Goal: Navigation & Orientation: Find specific page/section

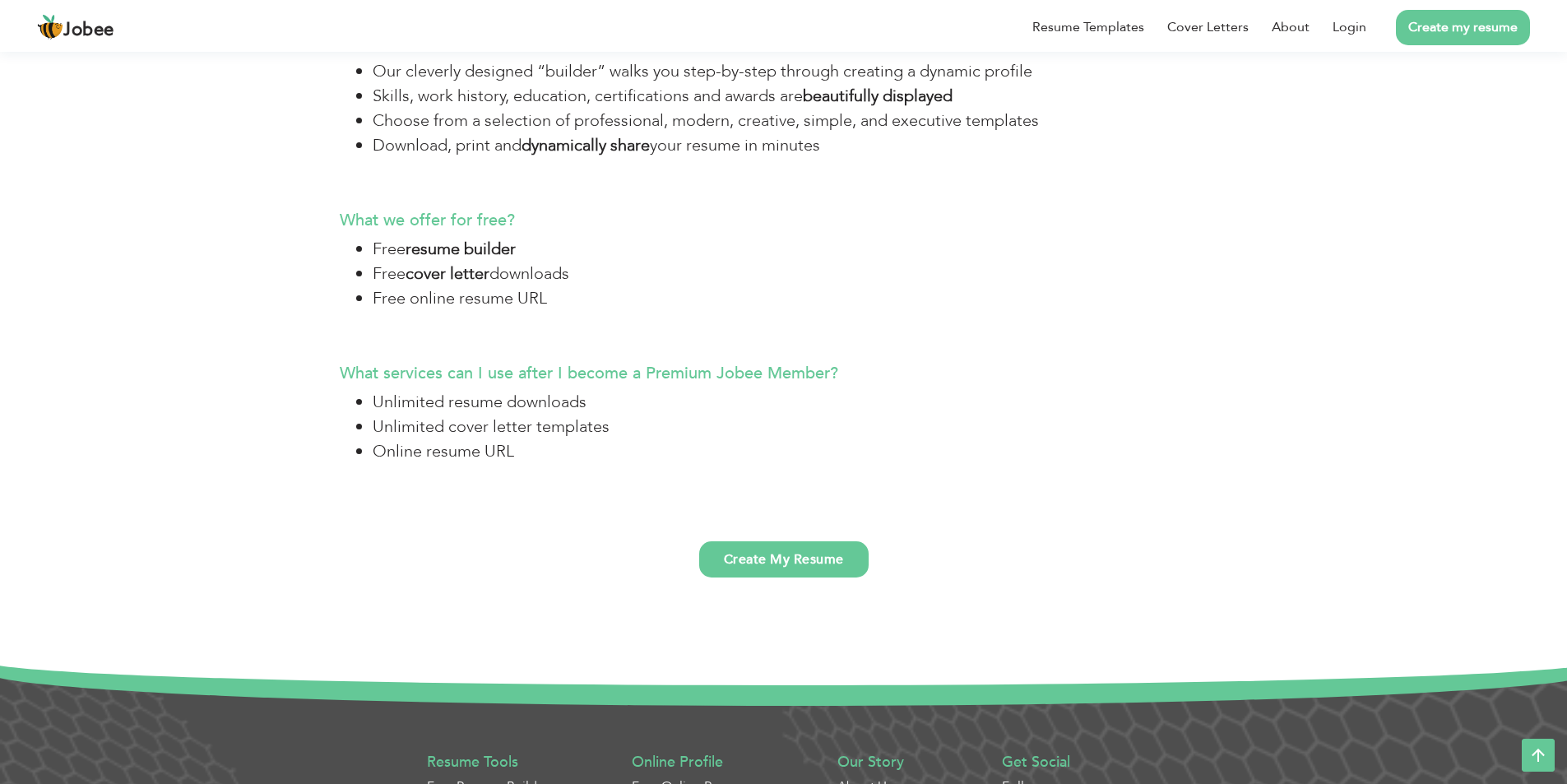
scroll to position [4277, 0]
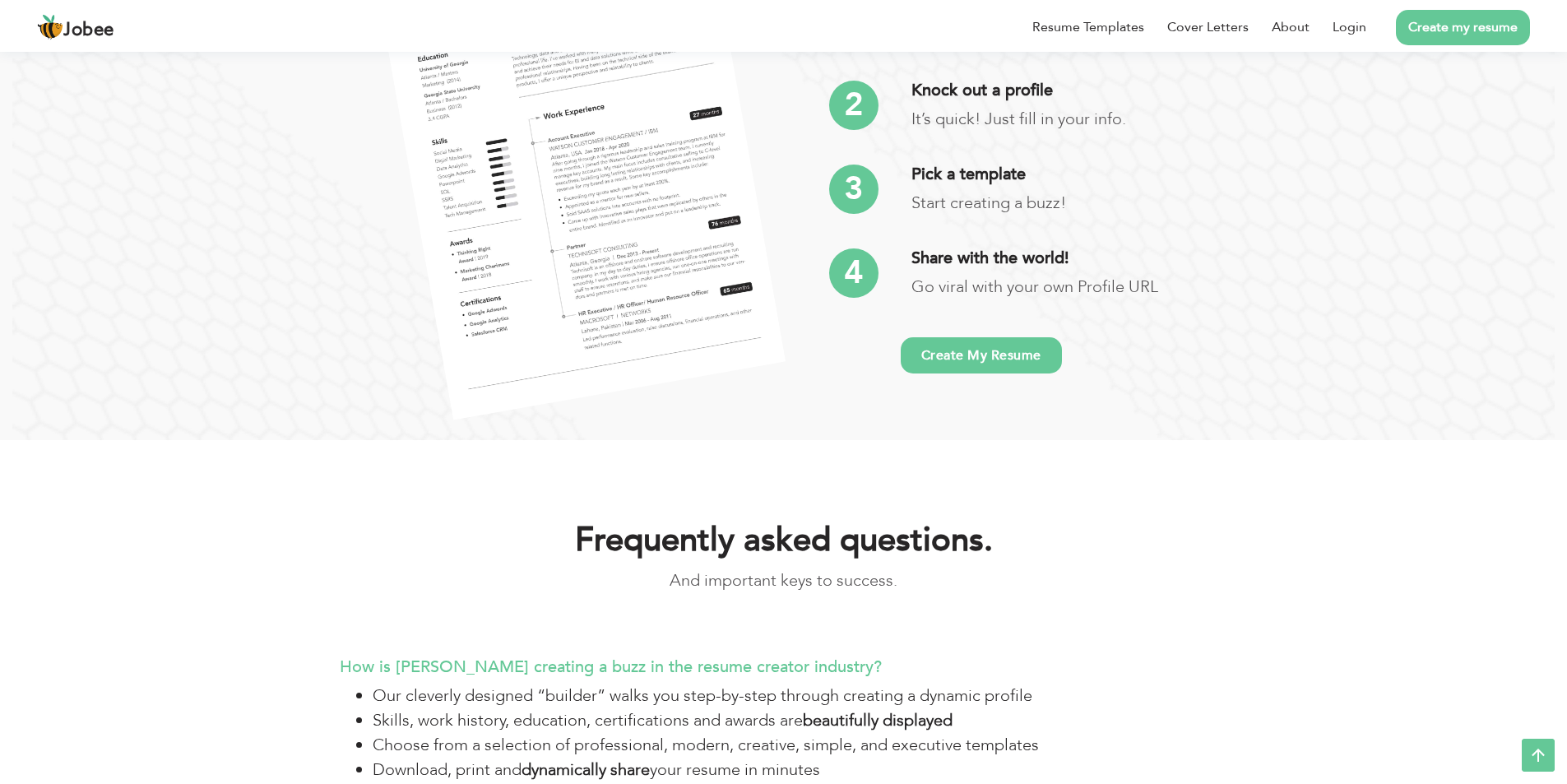
drag, startPoint x: 1246, startPoint y: 256, endPoint x: 1292, endPoint y: 121, distance: 142.6
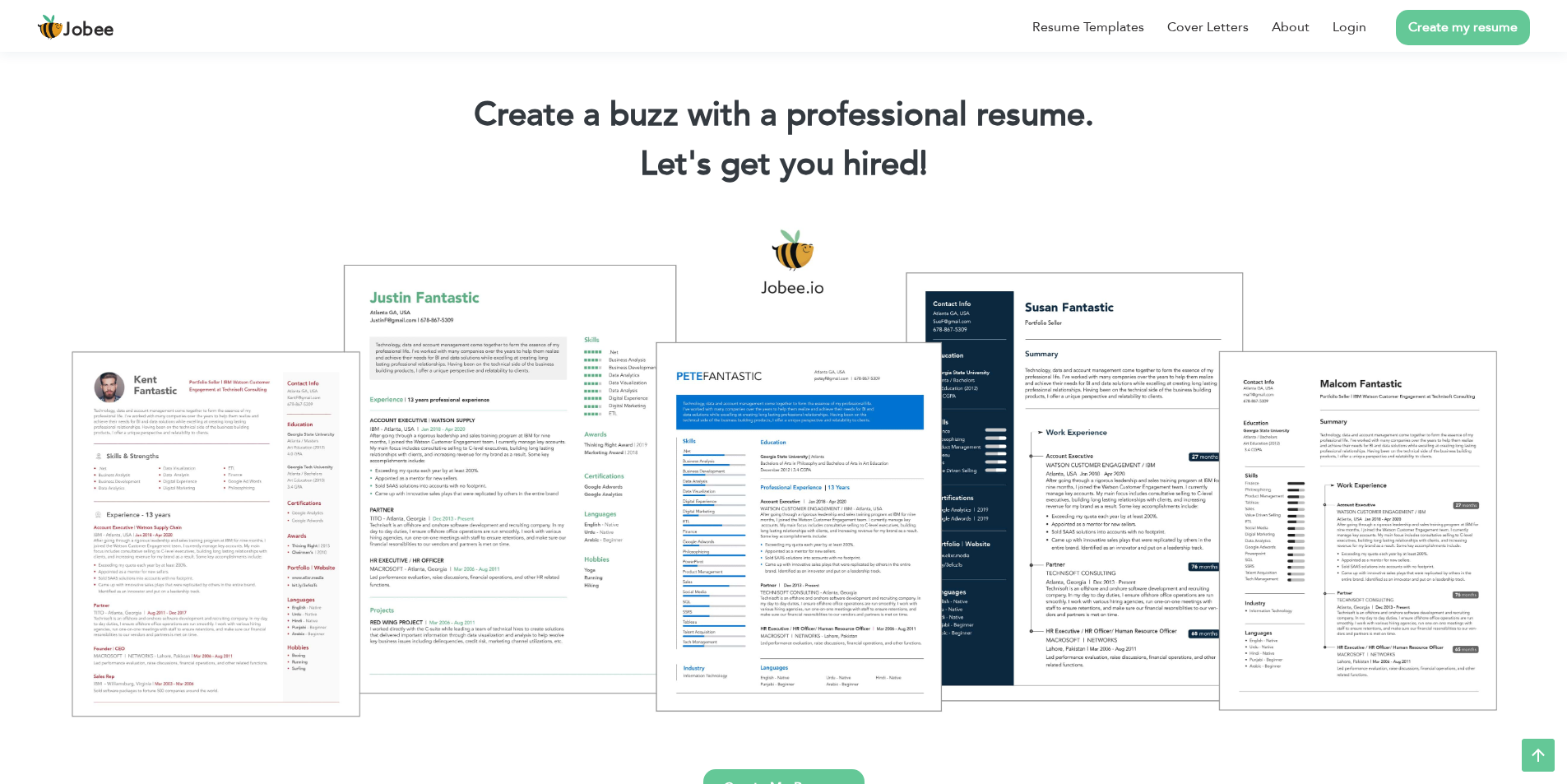
scroll to position [0, 0]
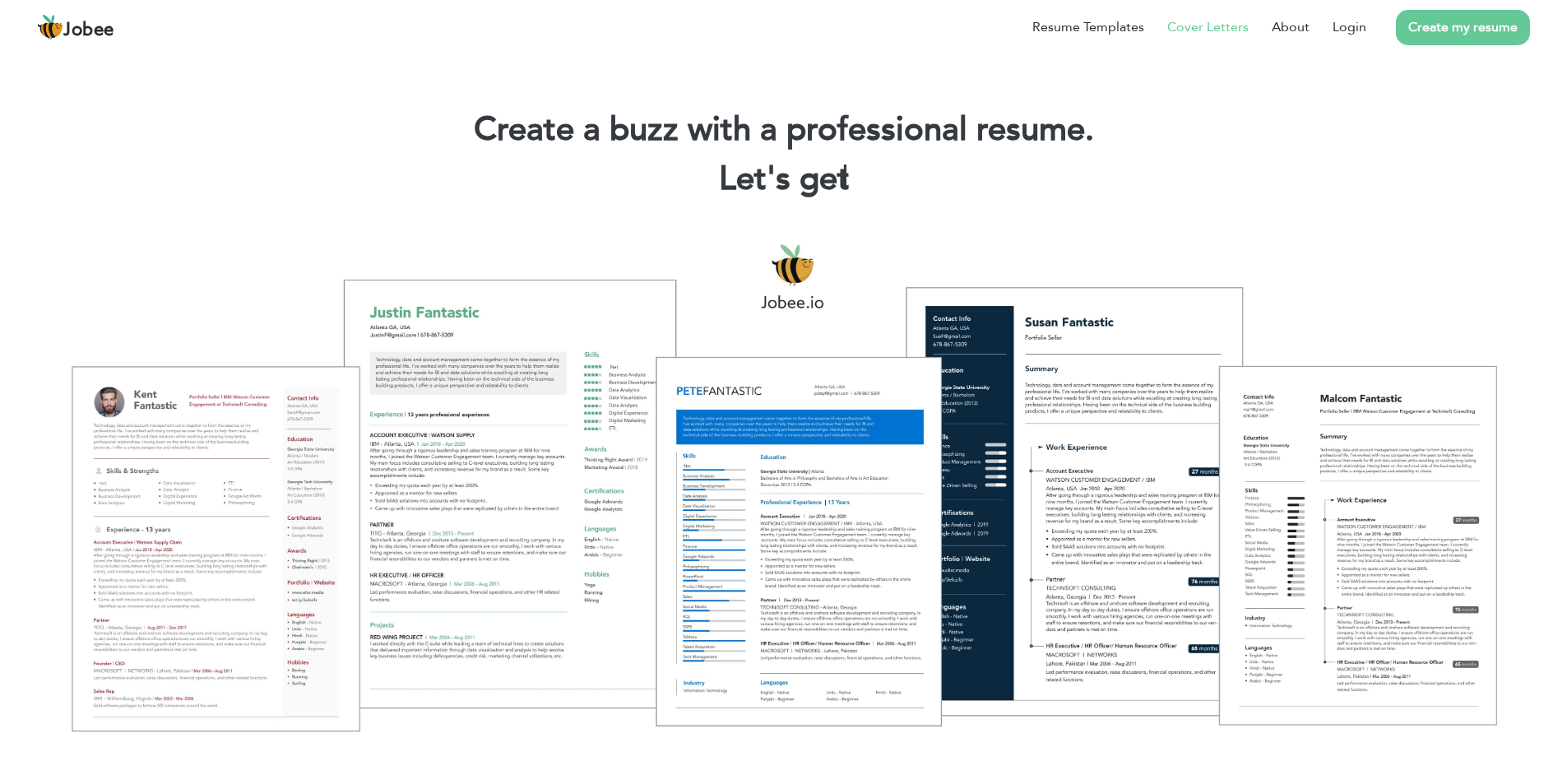
click at [1241, 37] on li "Cover Letters" at bounding box center [1197, 27] width 105 height 43
click at [1233, 30] on link "Cover Letters" at bounding box center [1208, 26] width 82 height 19
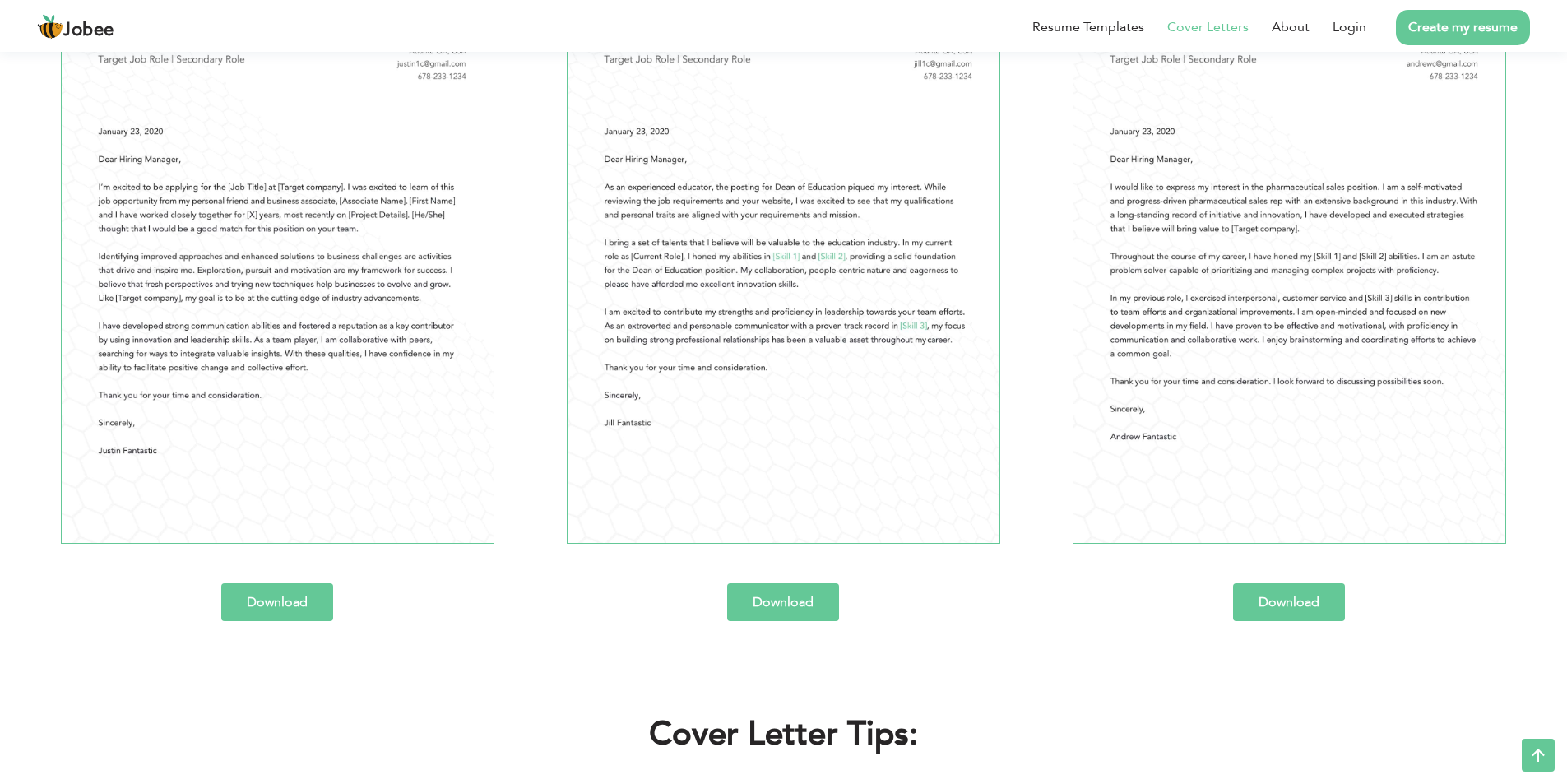
scroll to position [987, 0]
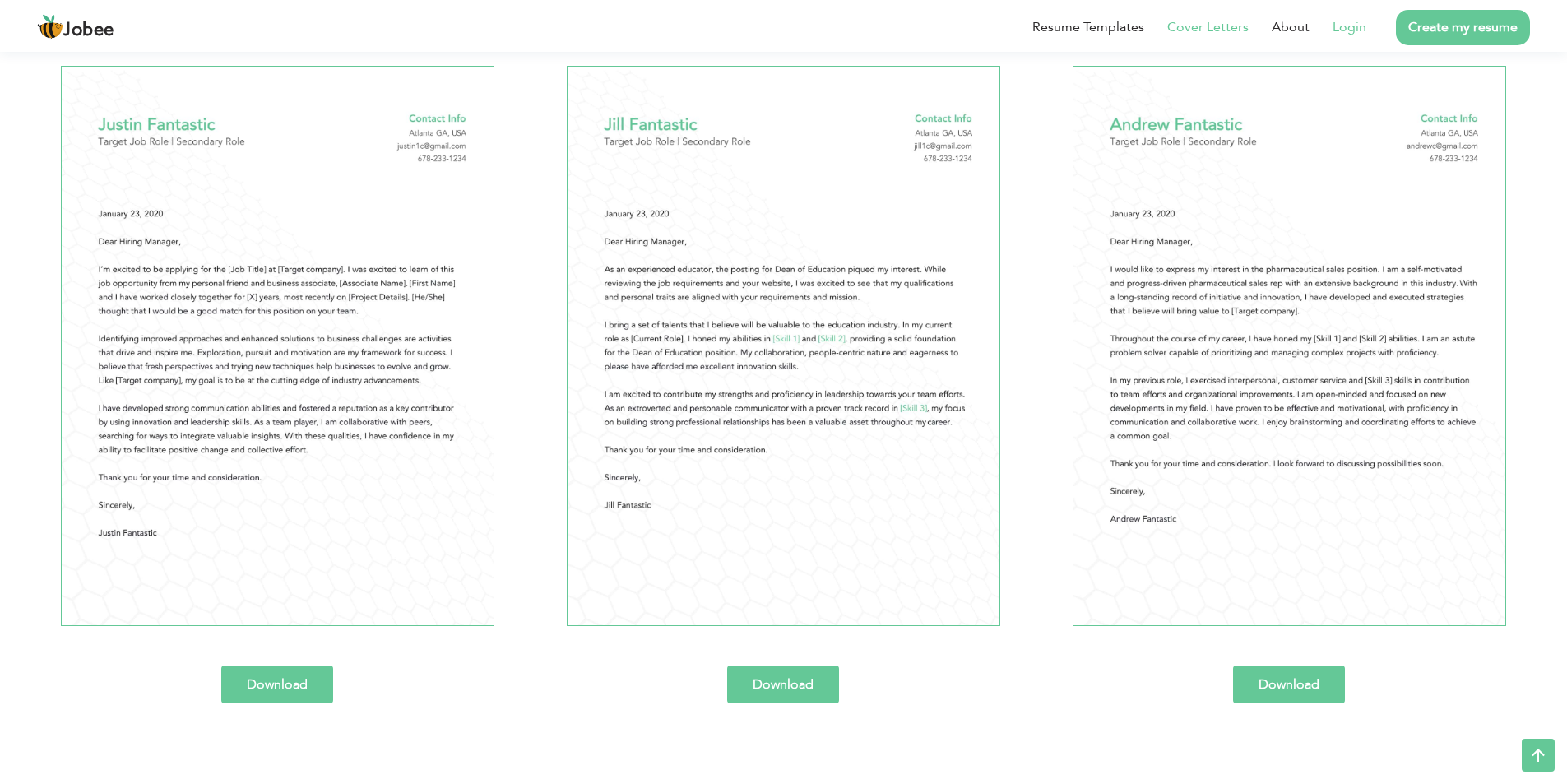
click at [1311, 19] on li "Login" at bounding box center [1338, 27] width 57 height 43
click at [1306, 25] on link "About" at bounding box center [1290, 26] width 38 height 19
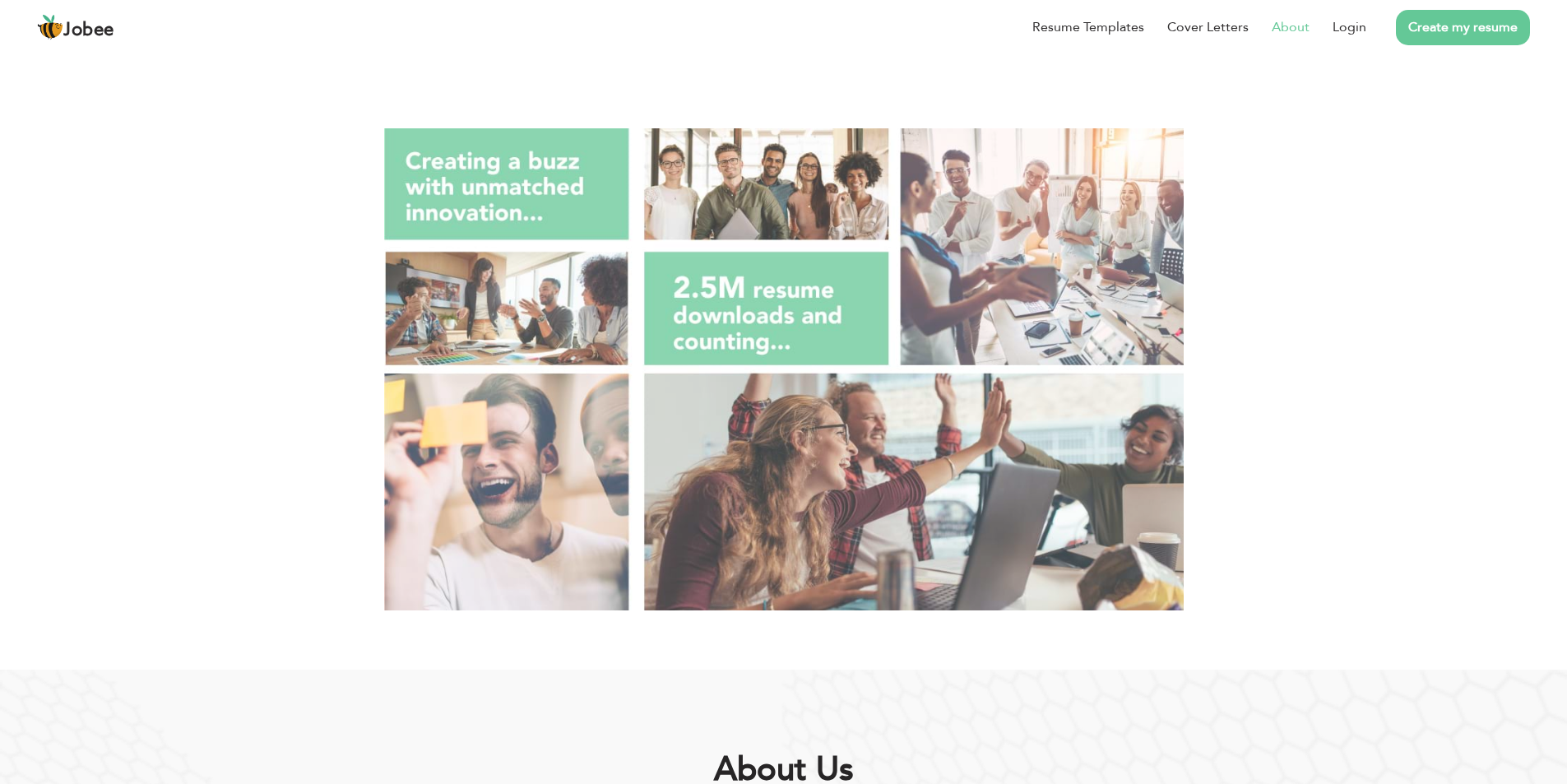
scroll to position [576, 0]
